Goal: Task Accomplishment & Management: Complete application form

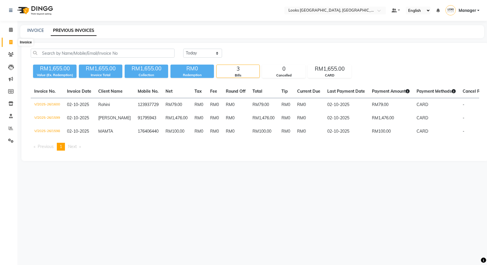
click at [13, 40] on span at bounding box center [11, 42] width 10 height 7
select select "service"
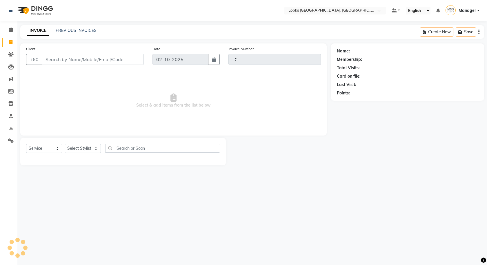
type input "1601"
select select "8109"
click at [88, 56] on input "Client" at bounding box center [93, 59] width 102 height 11
type input "1133506960"
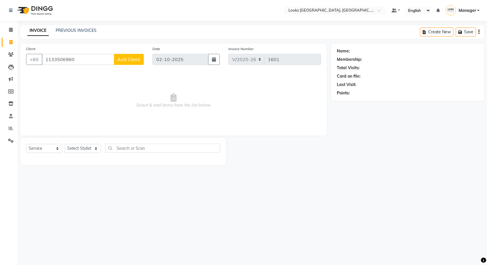
click at [131, 62] on span "Add Client" at bounding box center [128, 60] width 23 height 6
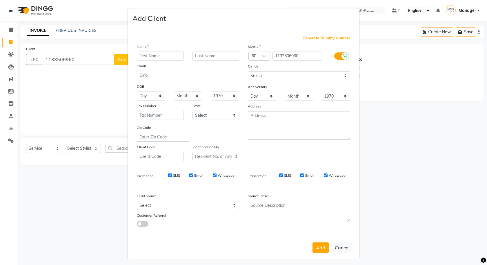
type input "a"
type input "Arinitha"
type input "K"
click at [319, 248] on button "Add" at bounding box center [321, 248] width 16 height 10
select select
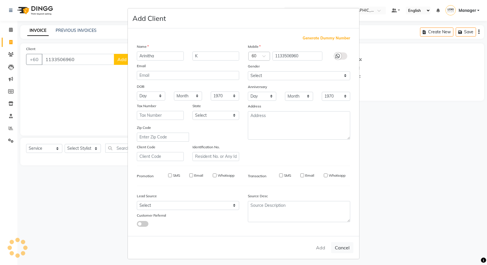
select select
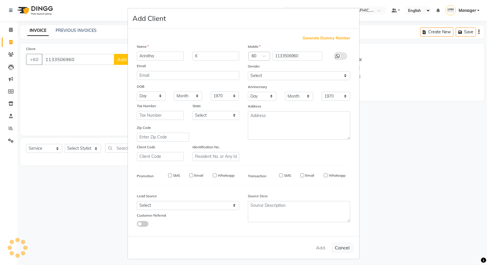
select select
checkbox input "false"
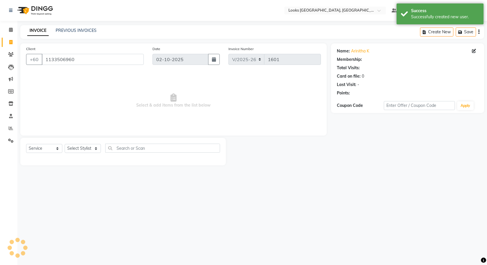
select select "1: Object"
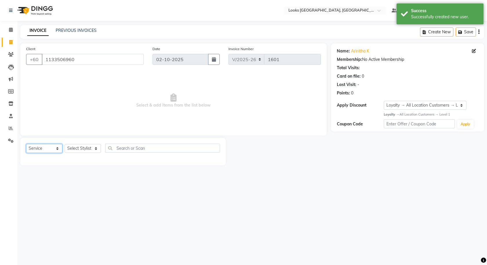
click at [49, 148] on select "Select Service Product Membership Package Voucher Prepaid Gift Card" at bounding box center [44, 148] width 36 height 9
drag, startPoint x: 49, startPoint y: 148, endPoint x: 71, endPoint y: 148, distance: 22.1
click at [49, 148] on select "Select Service Product Membership Package Voucher Prepaid Gift Card" at bounding box center [44, 148] width 36 height 9
click at [83, 147] on select "Select Stylist Alvina_ pdct Awaiz_Mgr Beenish Counter_Sales Cynthia_pdct Devend…" at bounding box center [83, 148] width 36 height 9
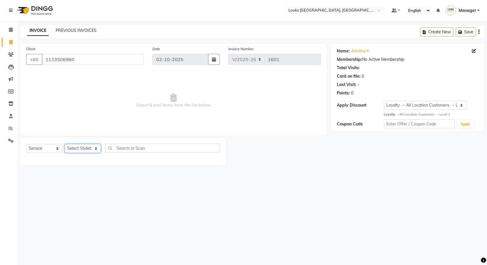
select select "75538"
click at [65, 144] on select "Select Stylist Alvina_ pdct Awaiz_Mgr Beenish Counter_Sales Cynthia_pdct Devend…" at bounding box center [83, 148] width 36 height 9
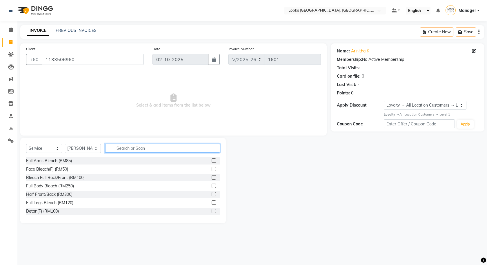
click at [122, 148] on input "text" at bounding box center [162, 148] width 115 height 9
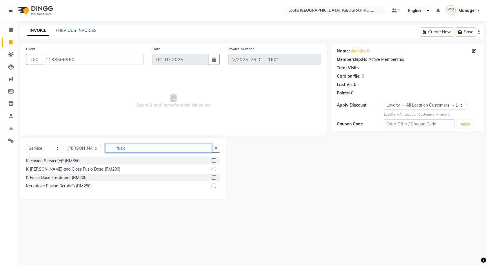
type input "fusio"
click at [215, 176] on label at bounding box center [214, 177] width 4 height 4
click at [215, 176] on input "checkbox" at bounding box center [214, 178] width 4 height 4
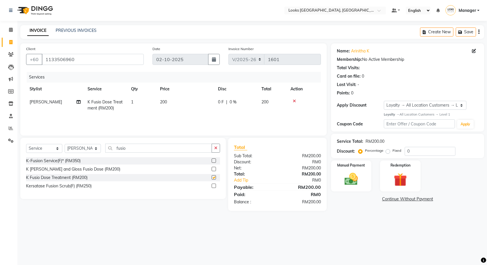
checkbox input "false"
click at [363, 176] on div "Manual Payment" at bounding box center [351, 176] width 42 height 32
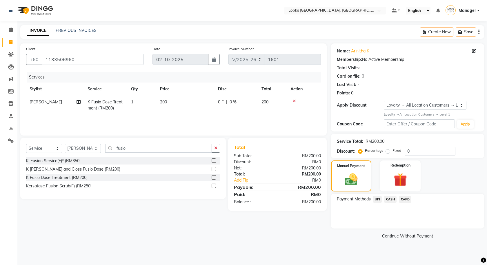
click at [368, 222] on div "Payment Methods UPI CASH CARD" at bounding box center [407, 211] width 153 height 35
click at [268, 106] on td "200" at bounding box center [272, 105] width 29 height 19
select select "75538"
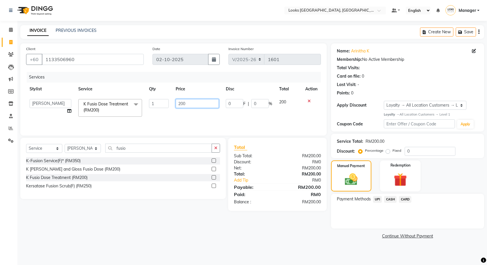
drag, startPoint x: 194, startPoint y: 99, endPoint x: 175, endPoint y: 107, distance: 21.1
click at [170, 107] on tr "Alvina_ pdct Awaiz_Mgr Beenish Counter_Sales Cynthia_pdct Devender_Pdct Faizal …" at bounding box center [173, 108] width 295 height 25
type input "180"
click at [446, 247] on main "INVOICE PREVIOUS INVOICES Create New Save Client +60 1133506960 Date 02-10-2025…" at bounding box center [252, 137] width 470 height 224
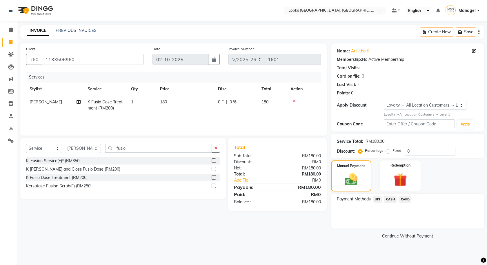
click at [170, 98] on td "180" at bounding box center [186, 105] width 58 height 19
select select "75538"
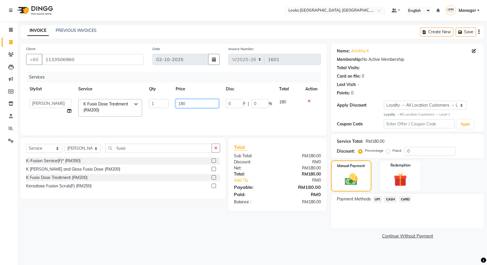
click at [199, 107] on td "180" at bounding box center [197, 108] width 50 height 25
drag, startPoint x: 199, startPoint y: 104, endPoint x: 163, endPoint y: 104, distance: 35.7
click at [163, 104] on tr "Alvina_ pdct Awaiz_Mgr Beenish Counter_Sales Cynthia_pdct Devender_Pdct Faizal …" at bounding box center [173, 108] width 295 height 25
type input "200"
click at [324, 251] on div "Select Location × Looks Kuala Lumpur, Malaysia Default Panel My Panel English E…" at bounding box center [243, 132] width 487 height 265
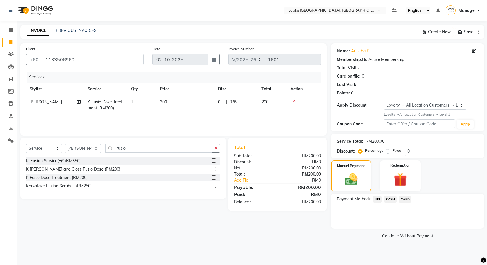
click at [395, 194] on div "Payment Methods UPI CASH CARD" at bounding box center [407, 211] width 153 height 35
click at [395, 199] on span "CASH" at bounding box center [390, 199] width 12 height 7
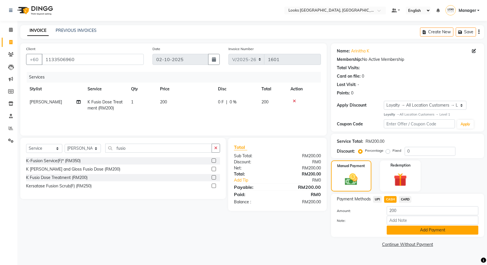
click at [401, 230] on button "Add Payment" at bounding box center [433, 230] width 92 height 9
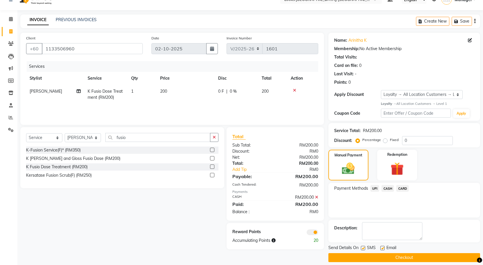
scroll to position [17, 0]
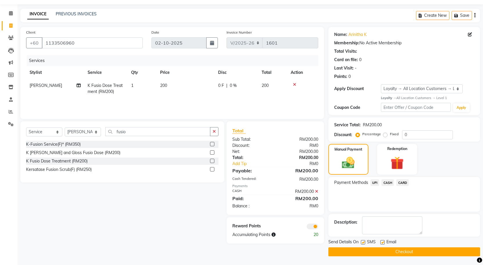
click at [307, 227] on span at bounding box center [312, 227] width 12 height 6
click at [318, 228] on input "checkbox" at bounding box center [318, 228] width 0 height 0
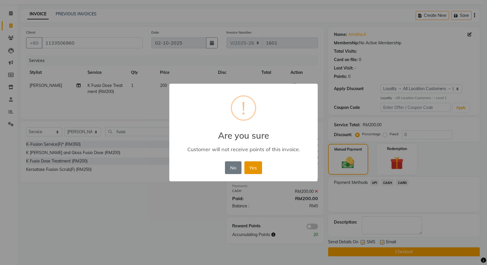
click at [258, 170] on button "Yes" at bounding box center [253, 167] width 18 height 13
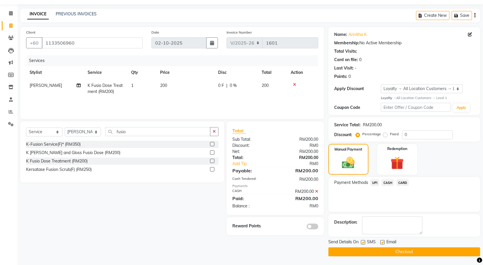
click at [357, 253] on button "Checkout" at bounding box center [404, 252] width 152 height 9
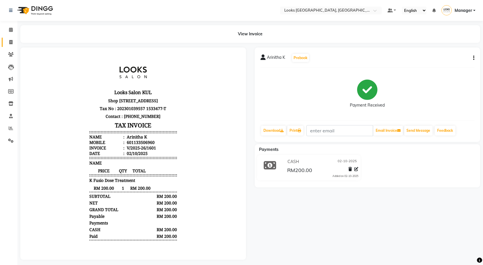
drag, startPoint x: 0, startPoint y: 42, endPoint x: 7, endPoint y: 44, distance: 7.0
click at [1, 42] on li "Invoice" at bounding box center [8, 42] width 17 height 12
click at [7, 44] on span at bounding box center [11, 42] width 10 height 7
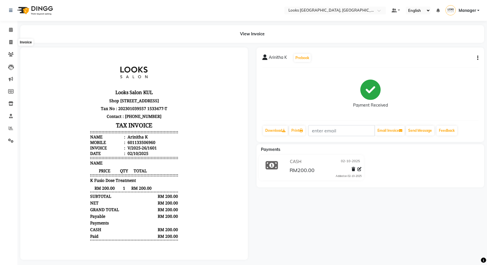
select select "8109"
select select "service"
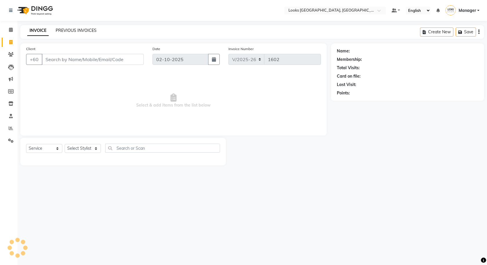
click at [75, 32] on link "PREVIOUS INVOICES" at bounding box center [76, 30] width 41 height 5
